Goal: Navigation & Orientation: Understand site structure

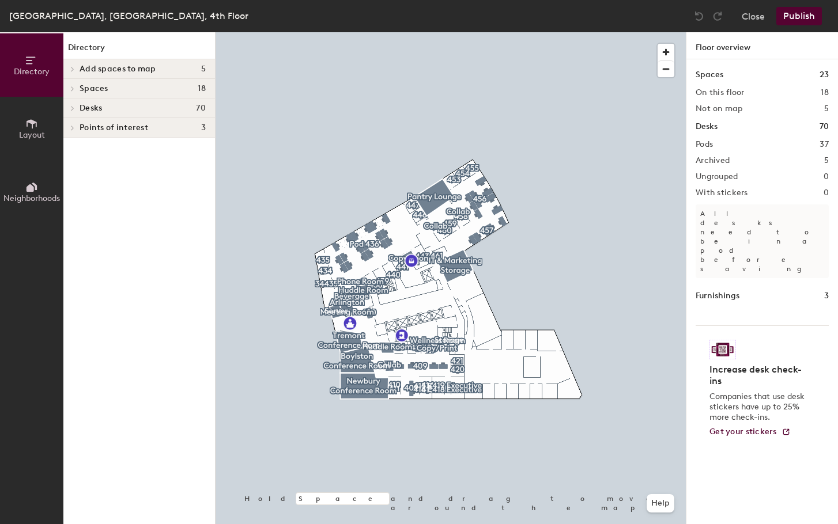
click at [169, 106] on h4 "Desks 70" at bounding box center [143, 108] width 126 height 9
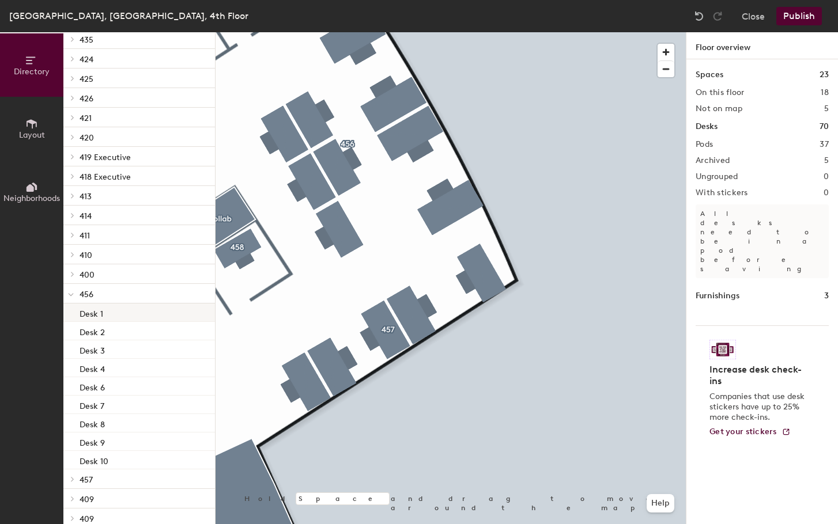
scroll to position [403, 0]
click at [109, 311] on div "Desk 1" at bounding box center [139, 312] width 152 height 18
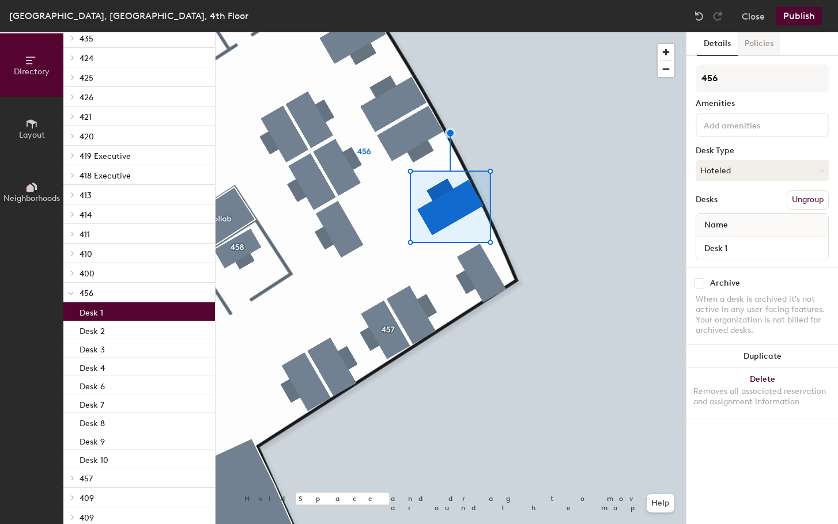
click at [753, 50] on button "Policies" at bounding box center [759, 44] width 43 height 24
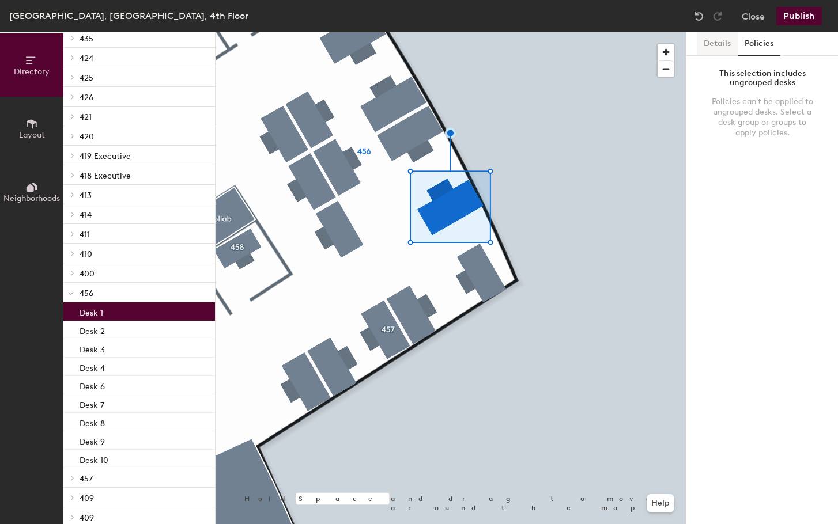
click at [721, 51] on button "Details" at bounding box center [717, 44] width 41 height 24
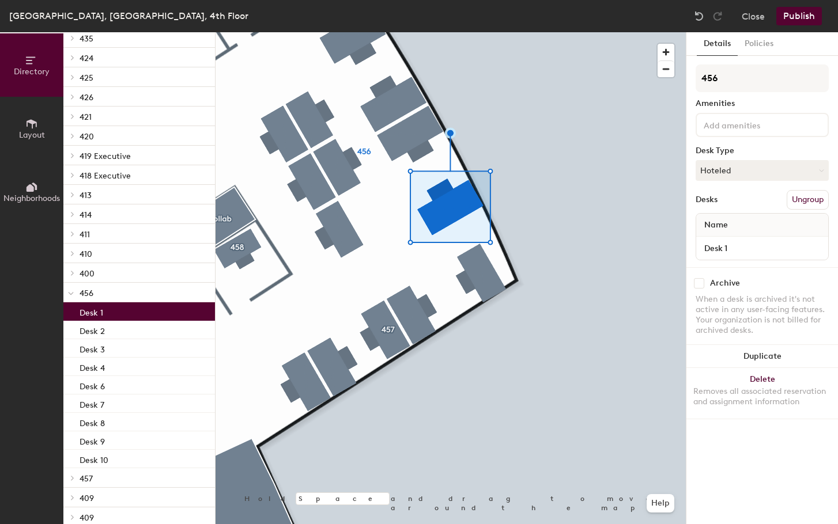
click at [19, 132] on span "Layout" at bounding box center [32, 135] width 26 height 10
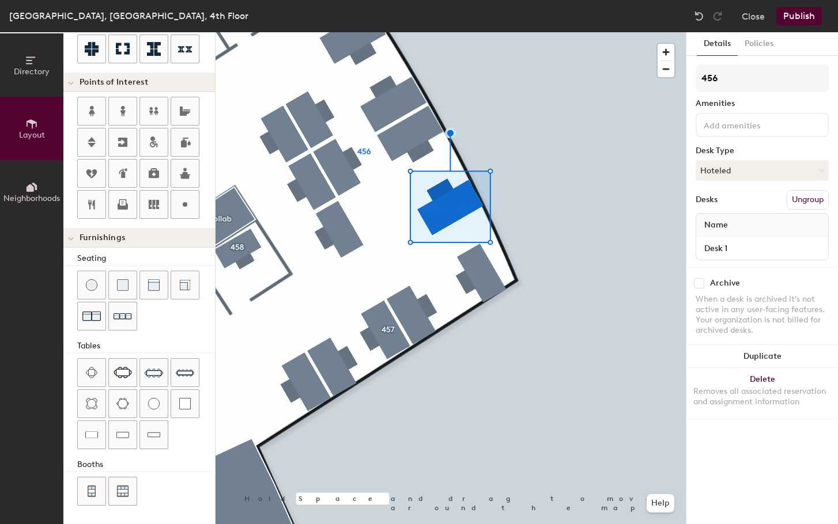
scroll to position [203, 0]
click at [28, 73] on span "Directory" at bounding box center [32, 72] width 36 height 10
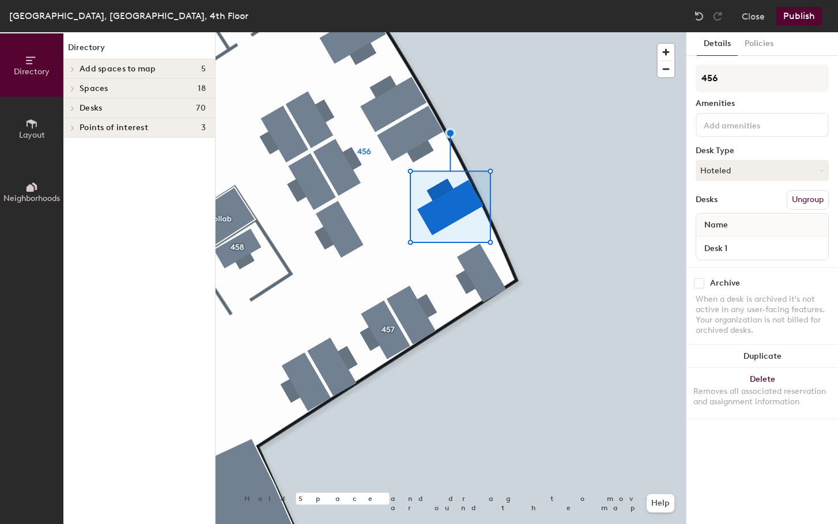
scroll to position [0, 0]
